Goal: Task Accomplishment & Management: Use online tool/utility

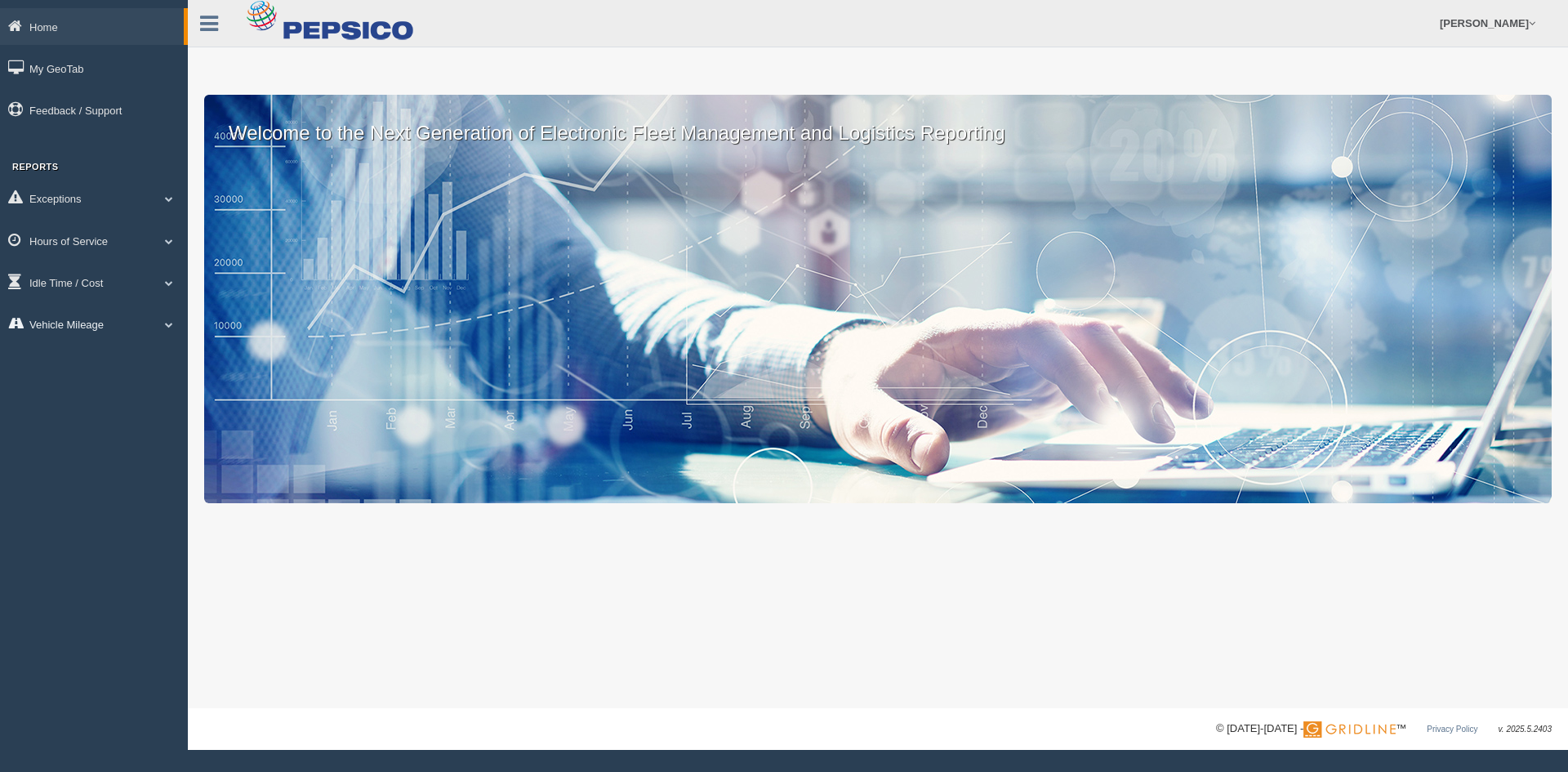
click at [93, 328] on link "Vehicle Mileage" at bounding box center [94, 324] width 187 height 37
click at [43, 361] on link "Vehicle Mileage" at bounding box center [107, 362] width 154 height 29
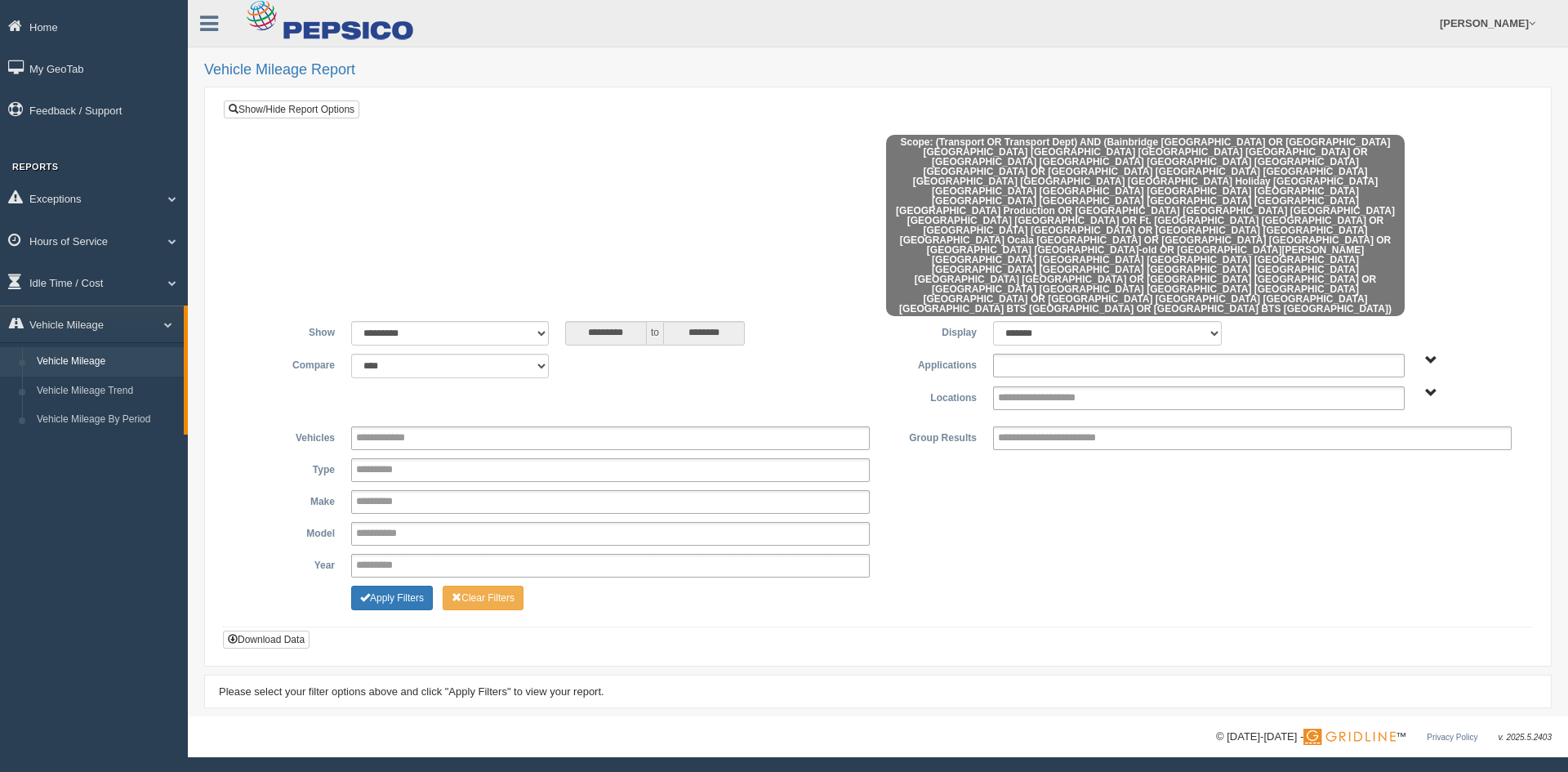
click at [1077, 356] on input "text" at bounding box center [1059, 366] width 124 height 20
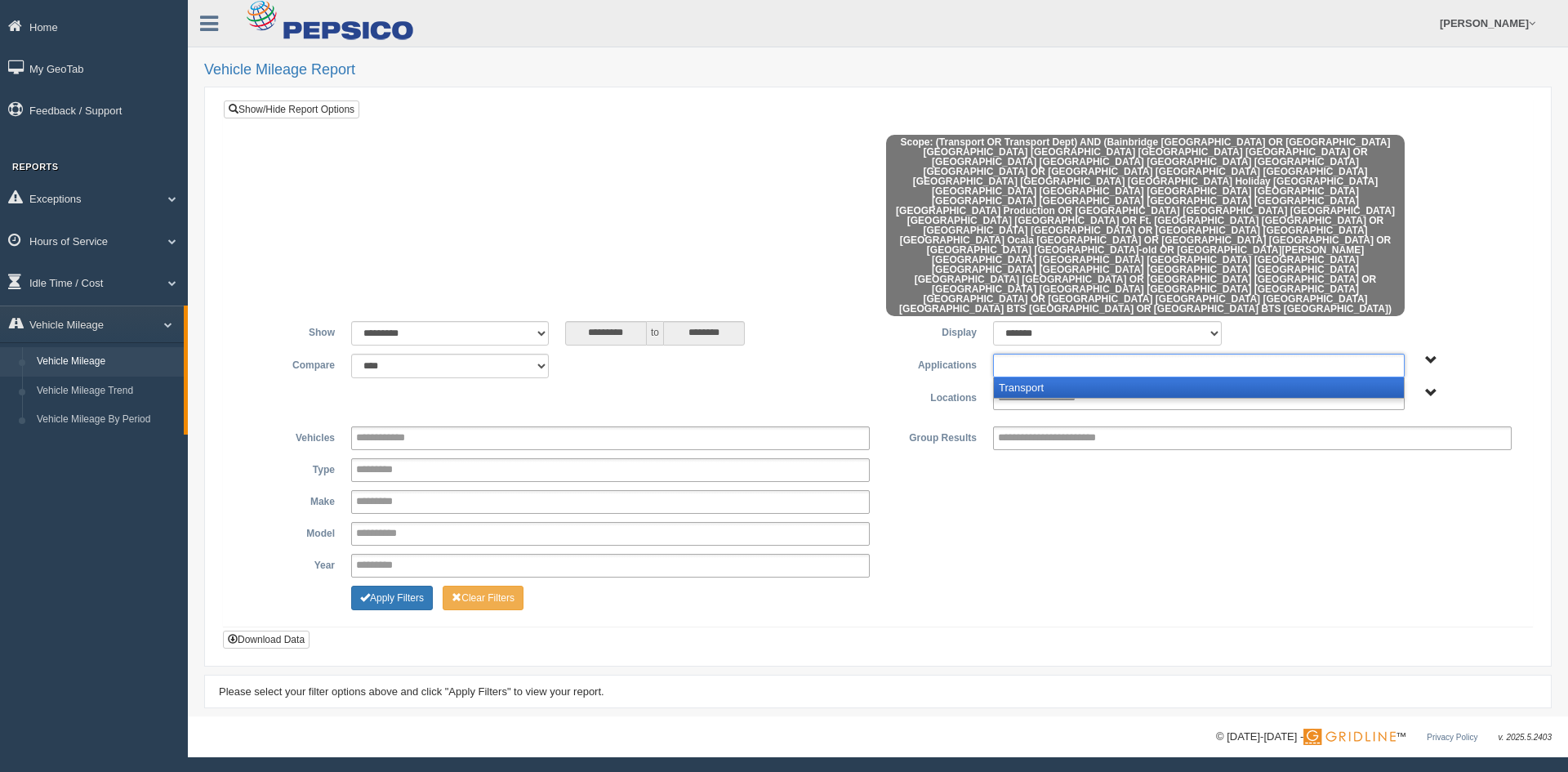
click at [1032, 378] on li "Transport" at bounding box center [1199, 388] width 410 height 20
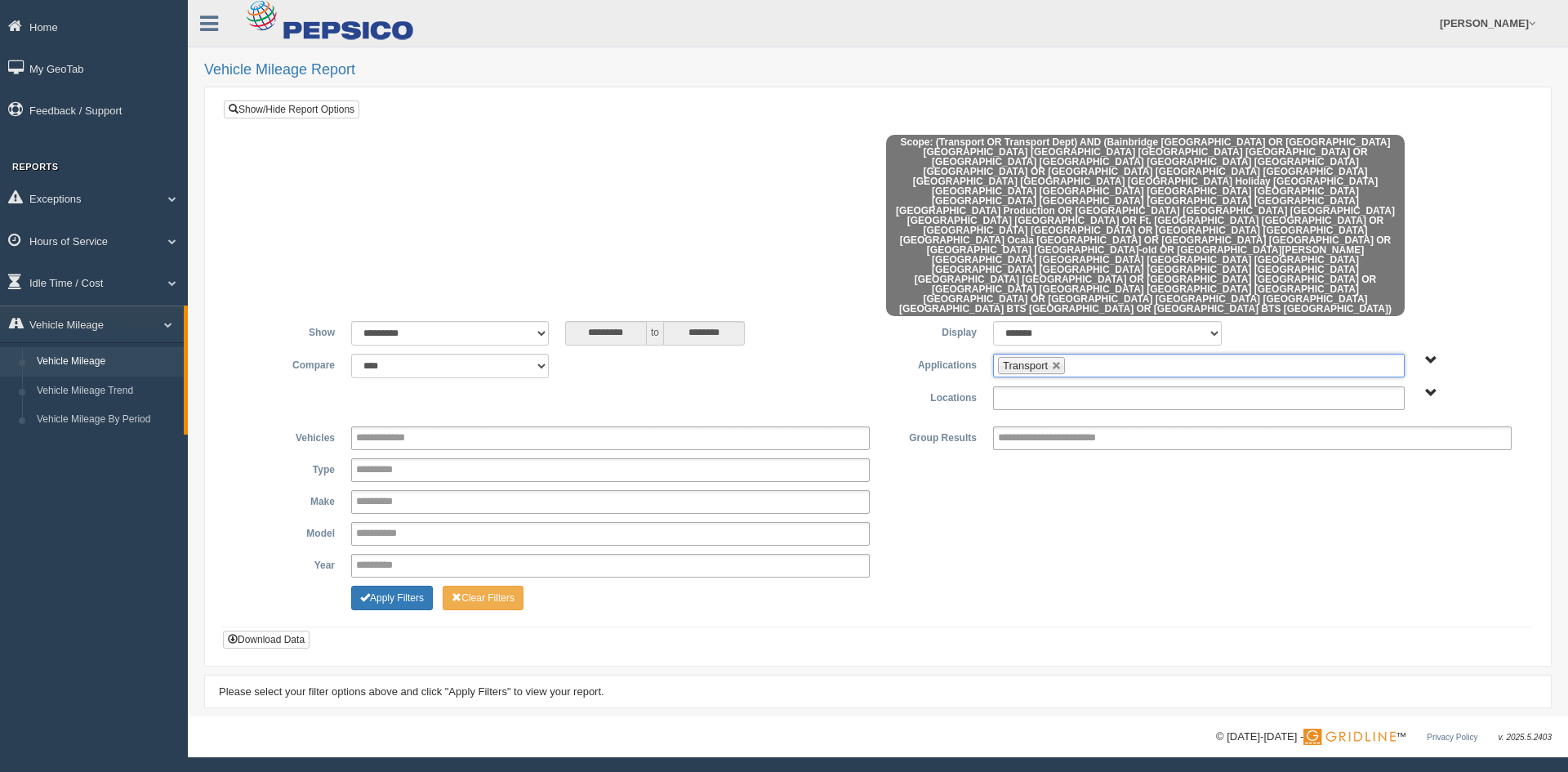
click at [1042, 388] on input "text" at bounding box center [1054, 398] width 113 height 20
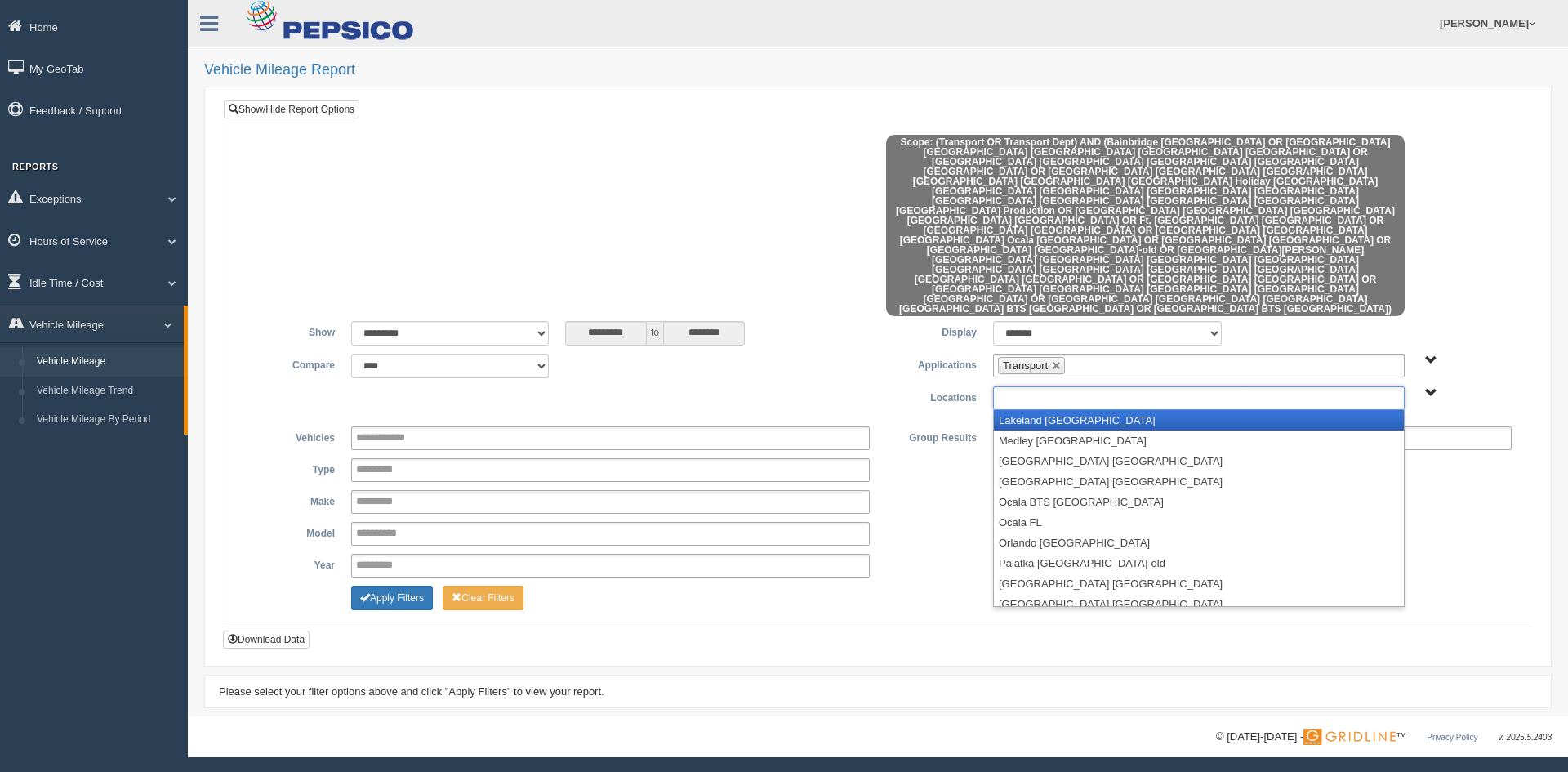
scroll to position [164, 0]
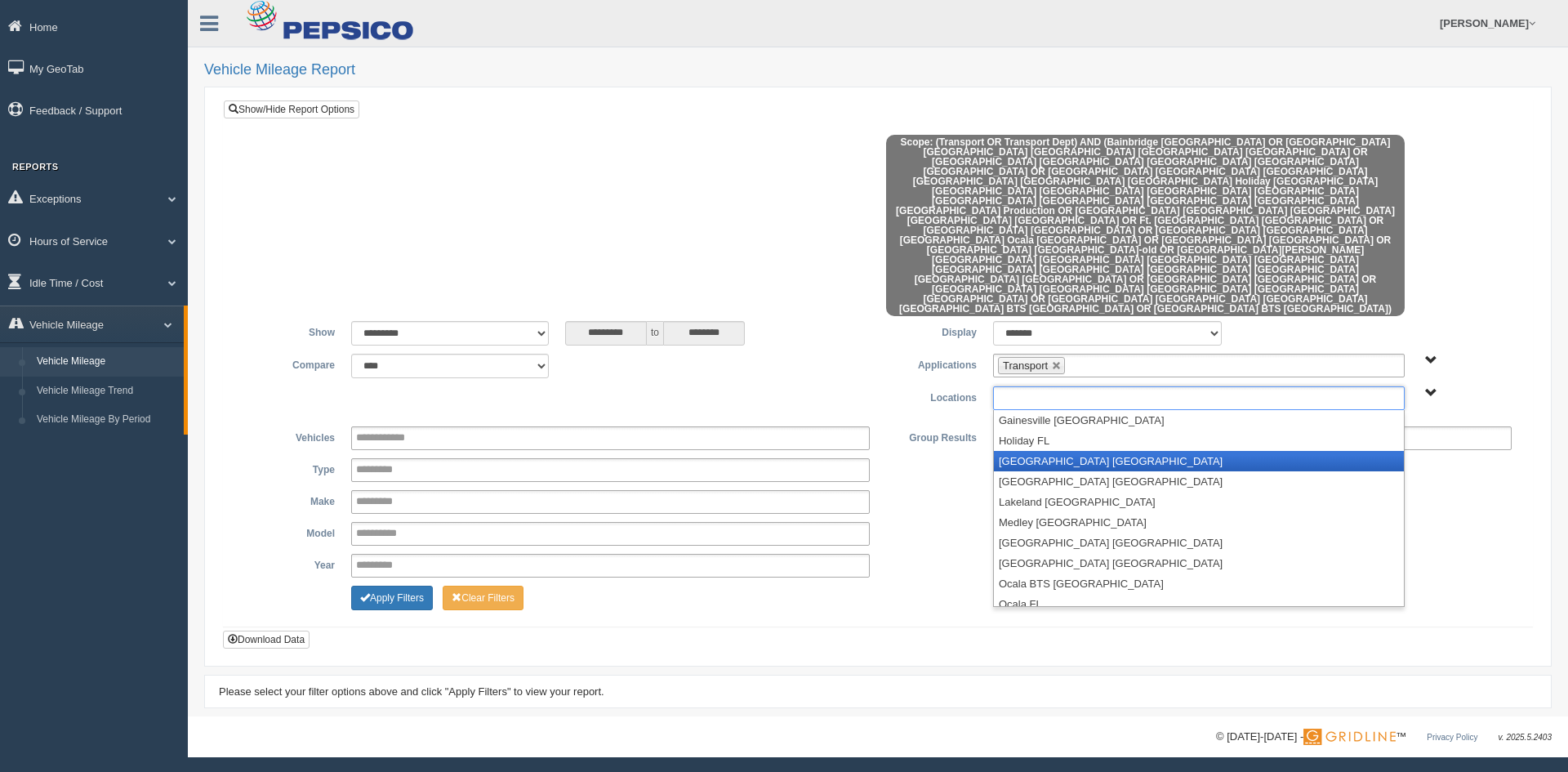
click at [1063, 451] on li "[GEOGRAPHIC_DATA] [GEOGRAPHIC_DATA]" at bounding box center [1199, 461] width 410 height 20
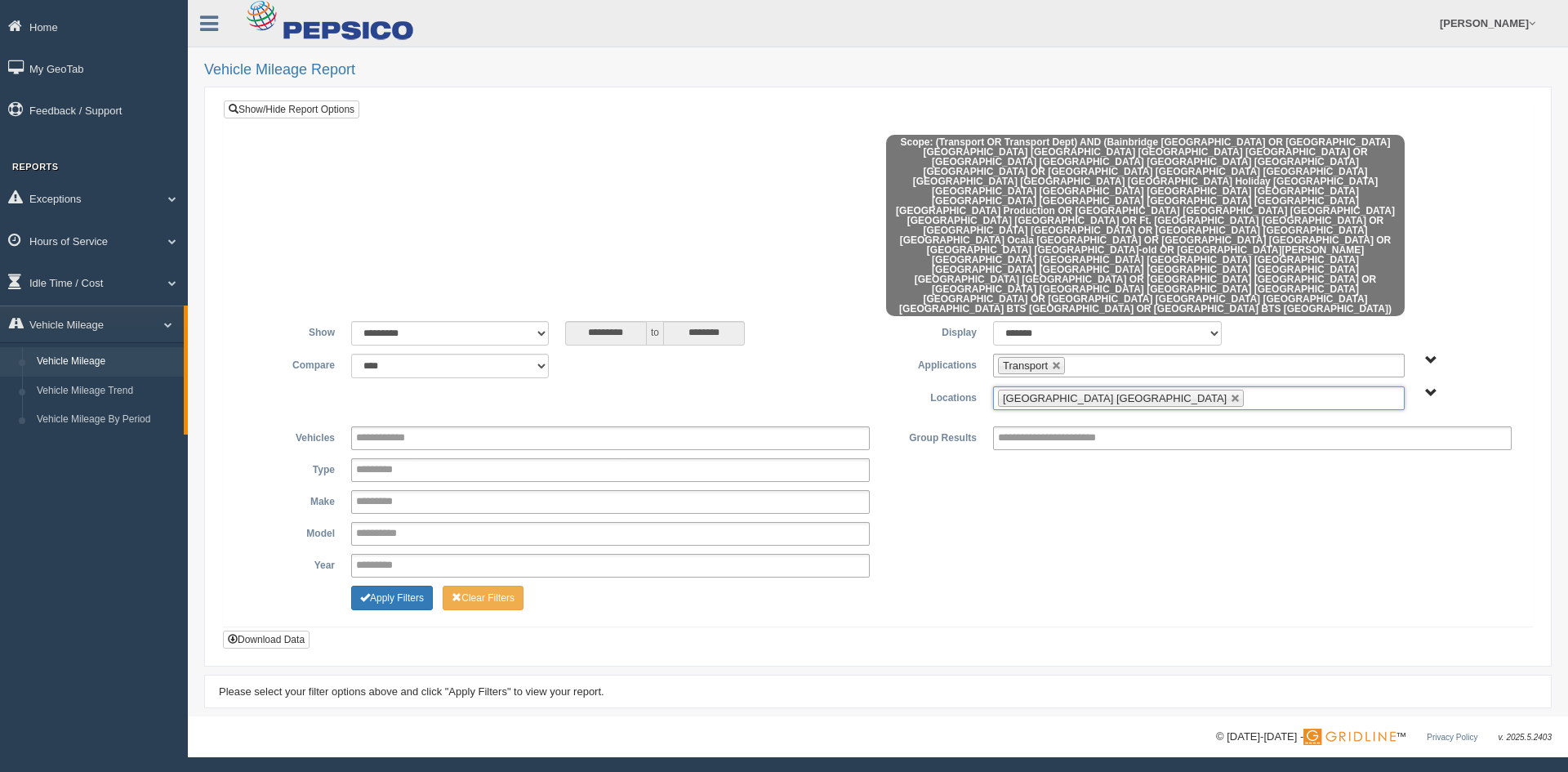
click at [1136, 386] on ul "[GEOGRAPHIC_DATA] [GEOGRAPHIC_DATA]" at bounding box center [1199, 398] width 412 height 24
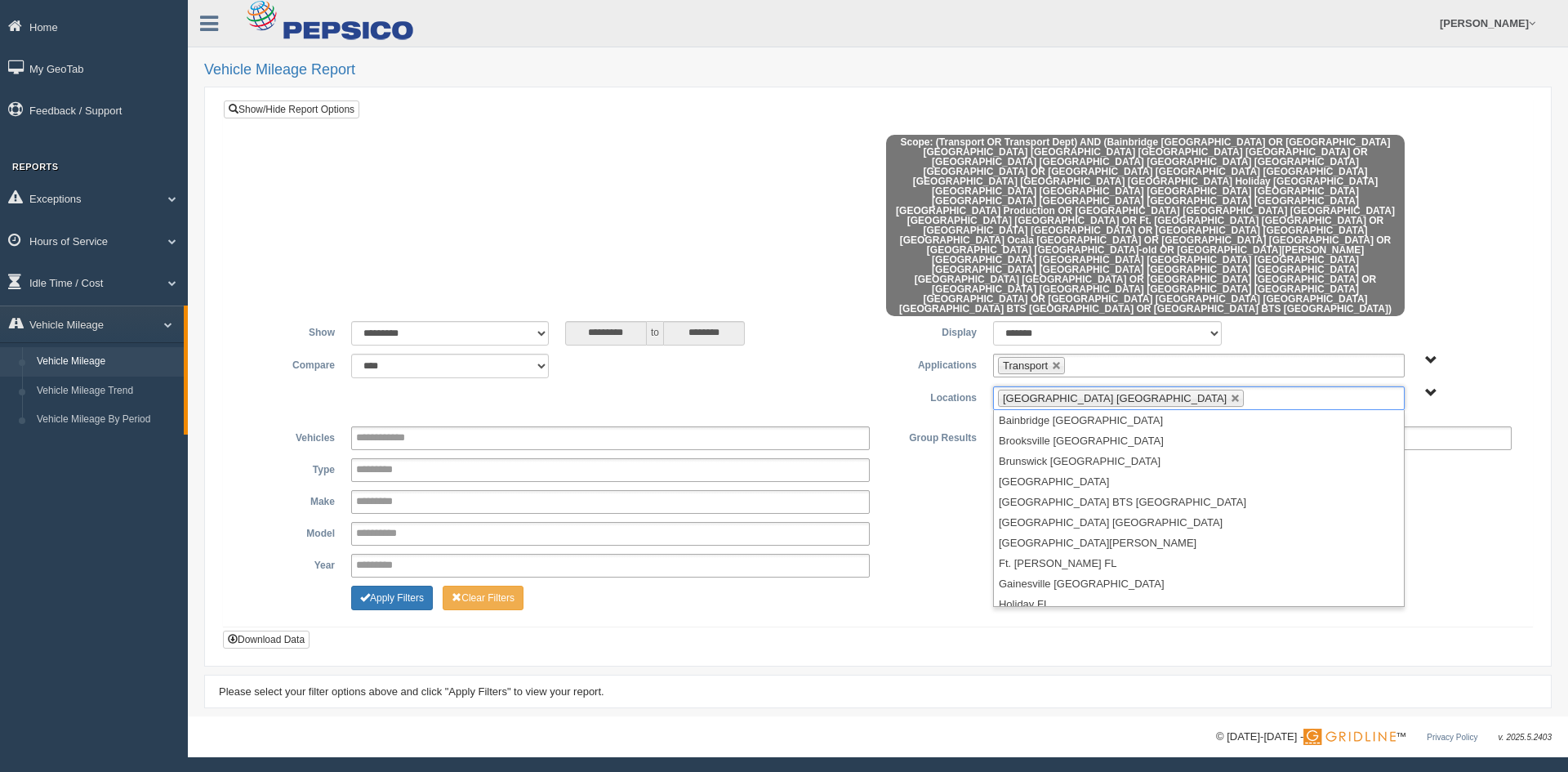
scroll to position [376, 0]
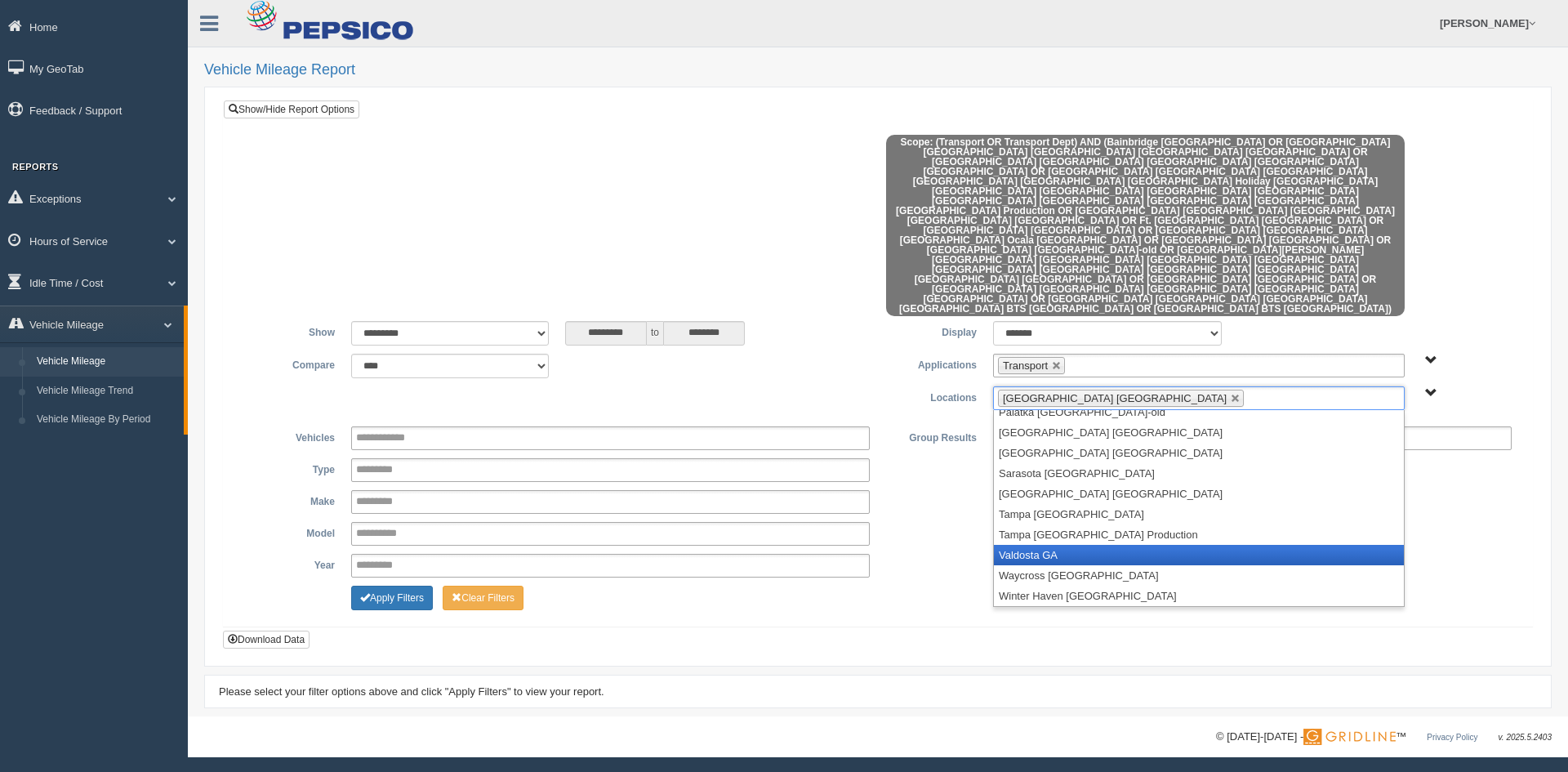
click at [1082, 545] on li "Valdosta GA" at bounding box center [1199, 555] width 410 height 20
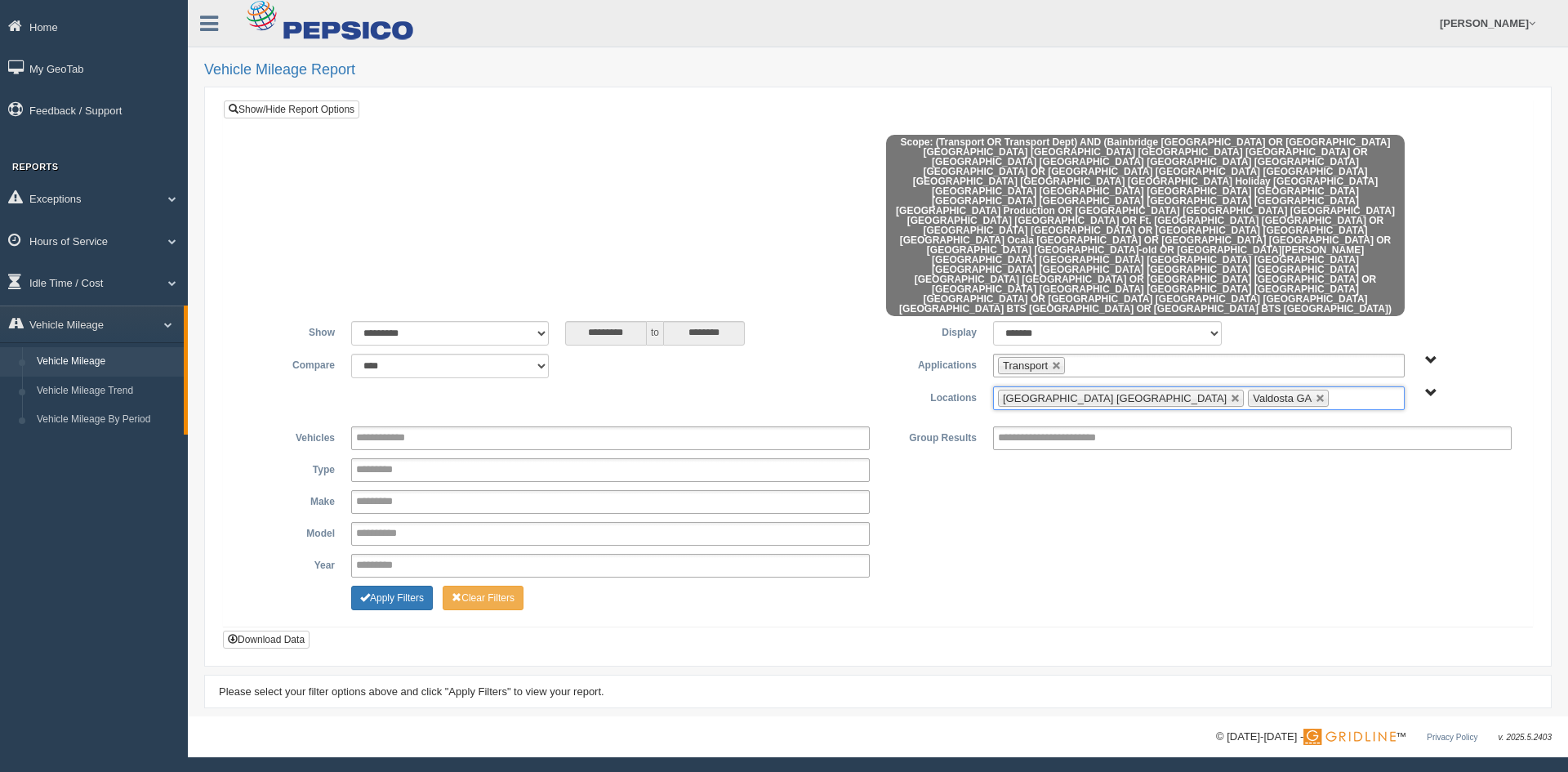
click at [988, 522] on div "**********" at bounding box center [877, 534] width 1283 height 24
click at [410, 585] on button "Apply Filters" at bounding box center [391, 597] width 82 height 25
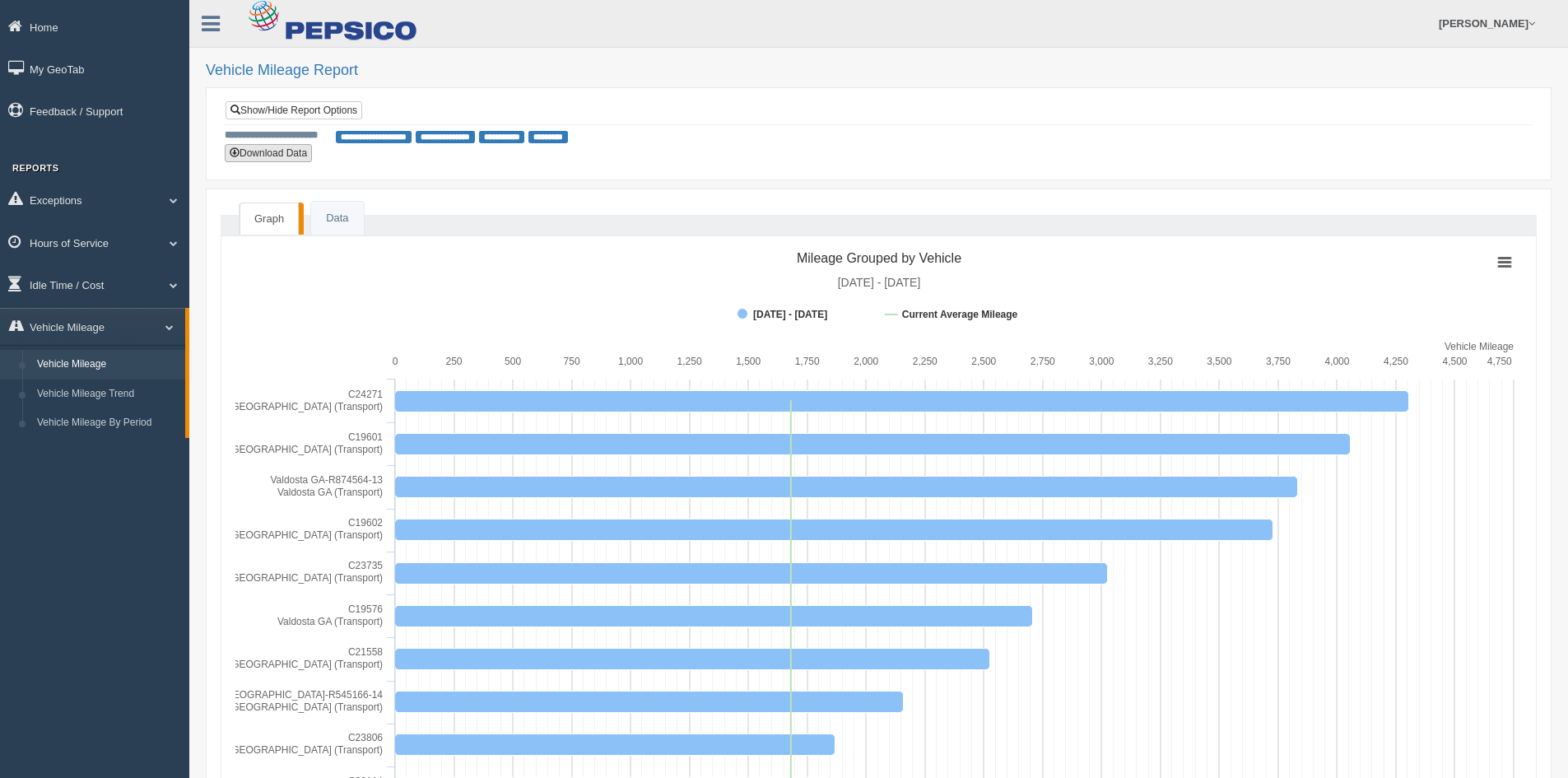
click at [278, 151] on button "Download Data" at bounding box center [269, 154] width 87 height 19
